Goal: Navigation & Orientation: Understand site structure

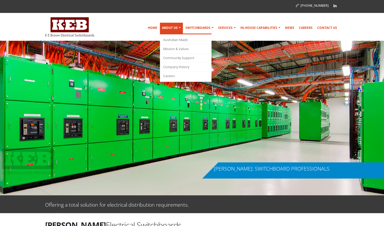
click at [171, 24] on link "About Us" at bounding box center [171, 29] width 23 height 12
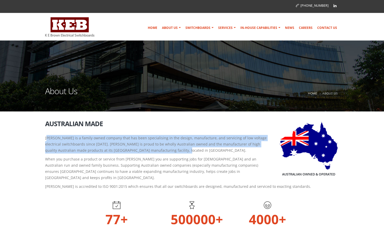
drag, startPoint x: 47, startPoint y: 137, endPoint x: 163, endPoint y: 150, distance: 116.4
click at [163, 150] on p "[PERSON_NAME] is a family owned company that has been specialising in the desig…" at bounding box center [192, 144] width 294 height 19
copy p "E Brown is a family owned company that has been specialising in the design, man…"
click at [147, 152] on p "[PERSON_NAME] is a family owned company that has been specialising in the desig…" at bounding box center [192, 144] width 294 height 19
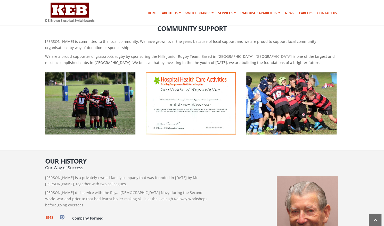
scroll to position [312, 0]
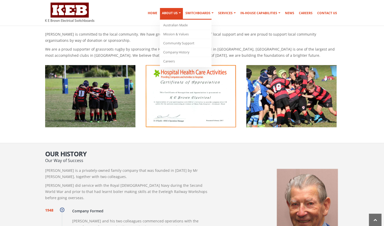
click at [180, 14] on link "About Us" at bounding box center [171, 14] width 23 height 12
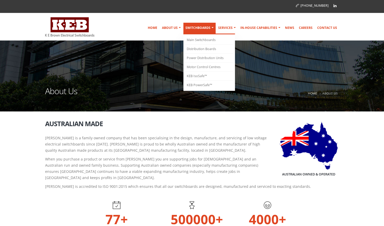
click at [203, 25] on link "Switchboards" at bounding box center [199, 29] width 32 height 12
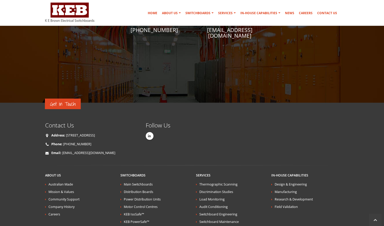
scroll to position [1178, 0]
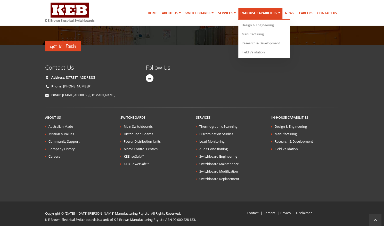
click at [247, 13] on link "In-house Capabilities" at bounding box center [260, 14] width 44 height 12
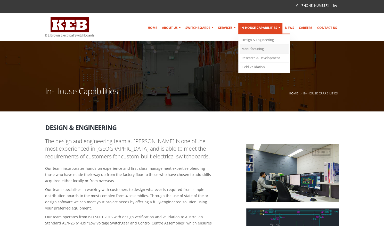
click at [250, 52] on link "Manufacturing" at bounding box center [264, 49] width 49 height 9
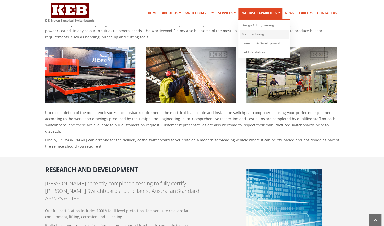
scroll to position [396, 0]
